Goal: Navigation & Orientation: Find specific page/section

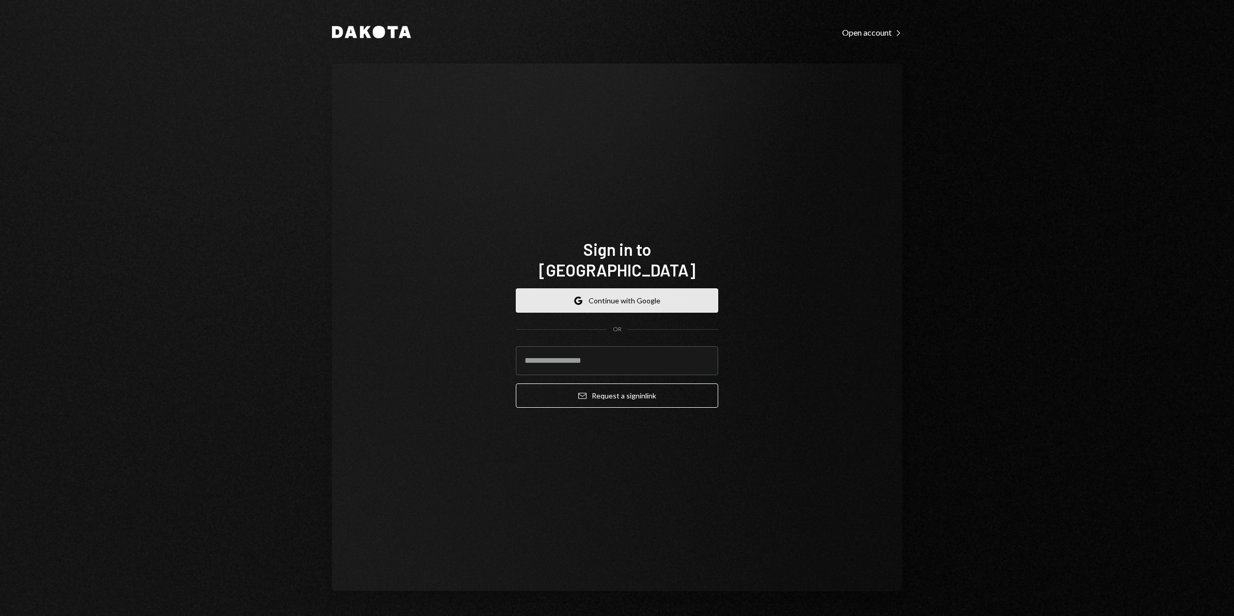
click at [590, 288] on button "Google Continue with Google" at bounding box center [617, 300] width 202 height 24
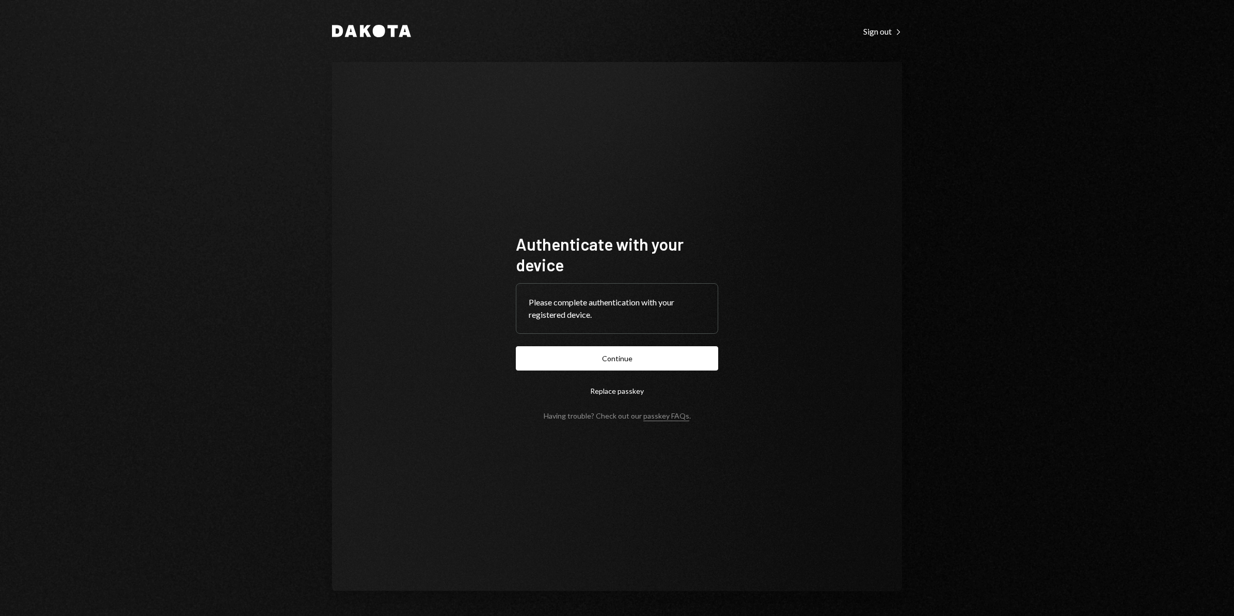
click at [600, 360] on button "Continue" at bounding box center [617, 358] width 202 height 24
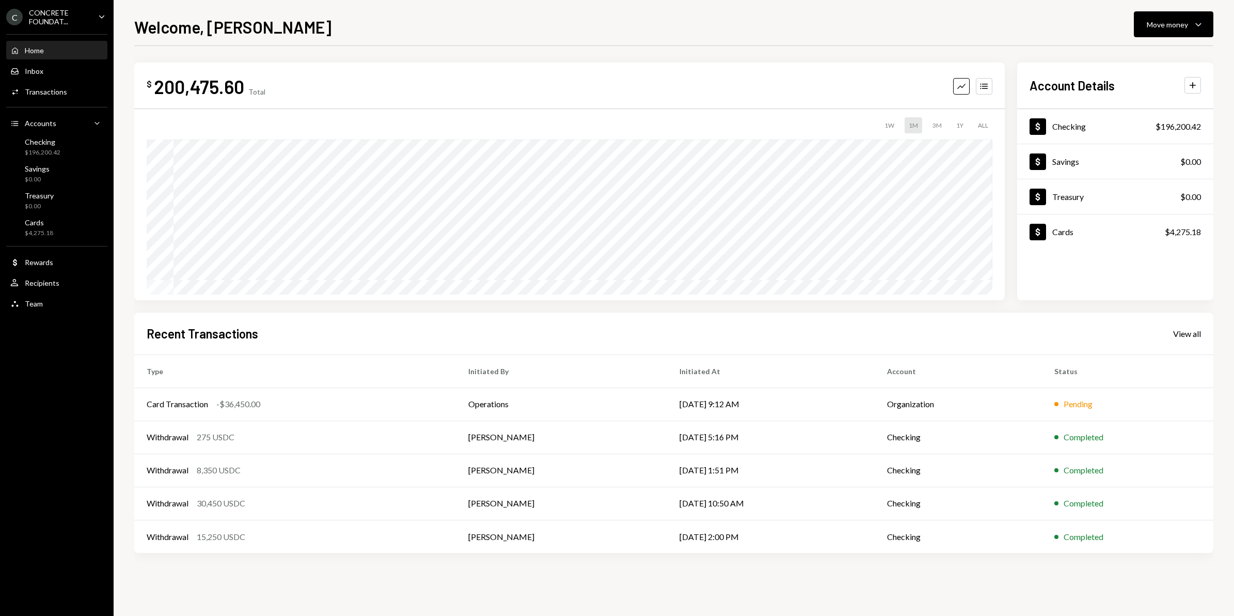
click at [75, 19] on div "CONCRETE FOUNDAT..." at bounding box center [59, 17] width 61 height 18
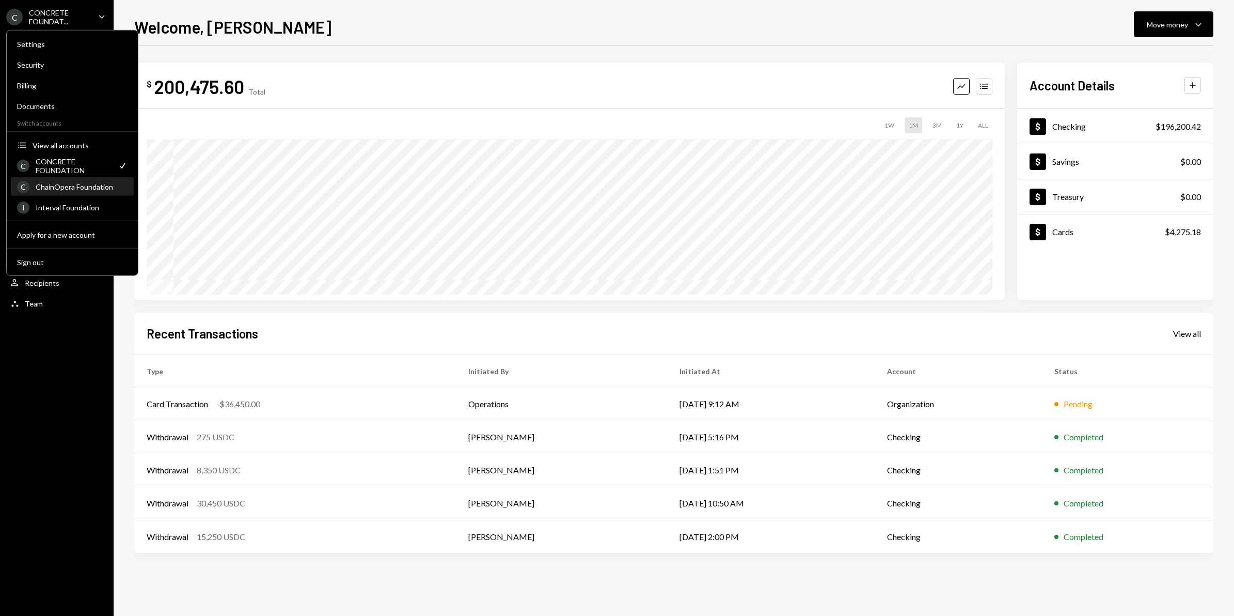
click at [82, 184] on div "ChainOpera Foundation" at bounding box center [82, 186] width 92 height 9
